Goal: Book appointment/travel/reservation

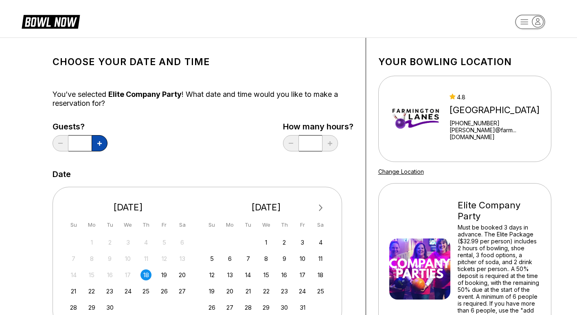
click at [99, 147] on button at bounding box center [100, 143] width 16 height 16
click at [103, 144] on button at bounding box center [100, 143] width 16 height 16
click at [103, 145] on button at bounding box center [100, 143] width 16 height 16
click at [103, 144] on button at bounding box center [100, 143] width 16 height 16
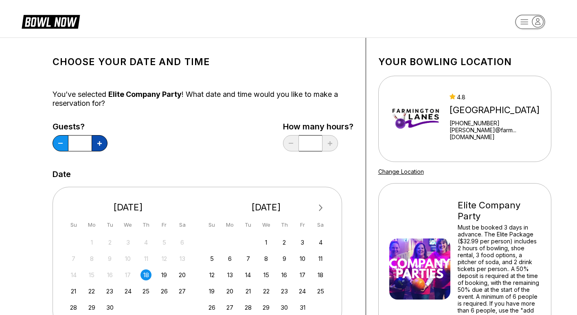
click at [100, 147] on button at bounding box center [100, 143] width 16 height 16
click at [99, 147] on button at bounding box center [100, 143] width 16 height 16
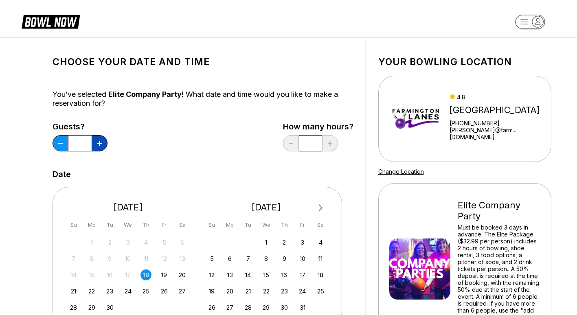
click at [99, 147] on button at bounding box center [100, 143] width 16 height 16
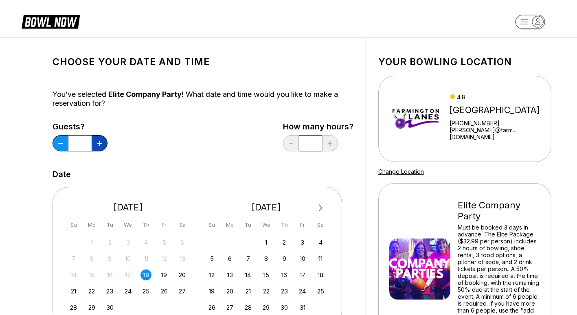
click at [99, 147] on button at bounding box center [100, 143] width 16 height 16
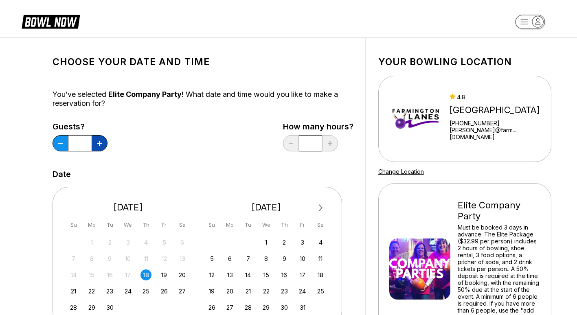
click at [99, 147] on button at bounding box center [100, 143] width 16 height 16
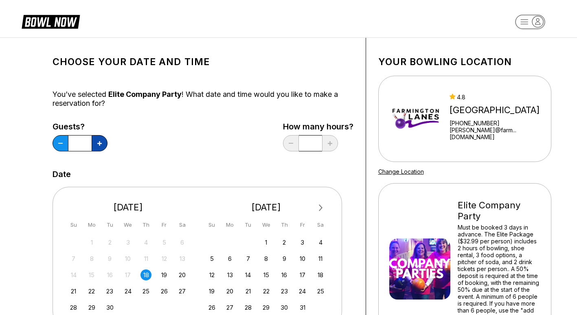
type input "**"
click at [99, 147] on button at bounding box center [100, 143] width 16 height 16
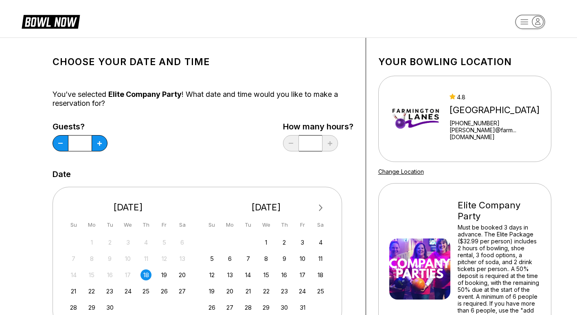
click at [99, 147] on button at bounding box center [100, 143] width 16 height 16
type input "**"
